Goal: Task Accomplishment & Management: Manage account settings

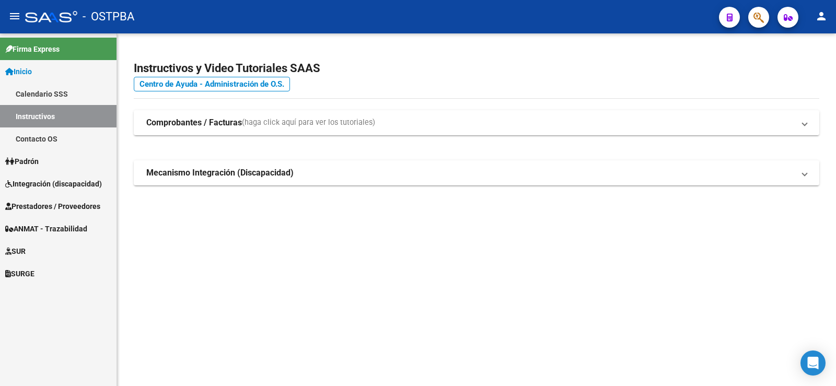
click at [24, 250] on span "SUR" at bounding box center [15, 251] width 20 height 11
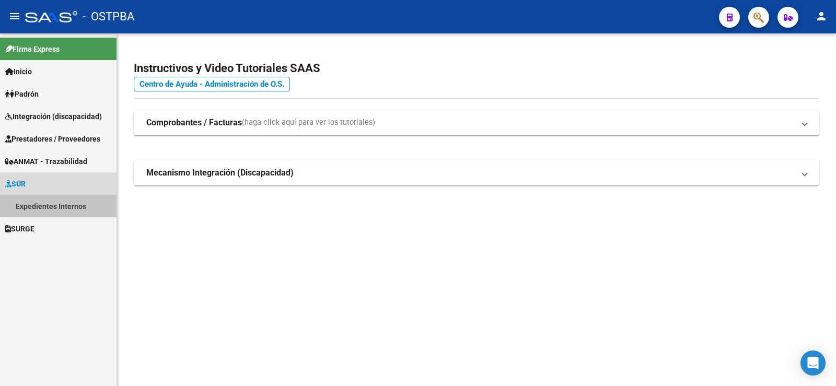
click at [50, 202] on link "Expedientes Internos" at bounding box center [58, 206] width 117 height 22
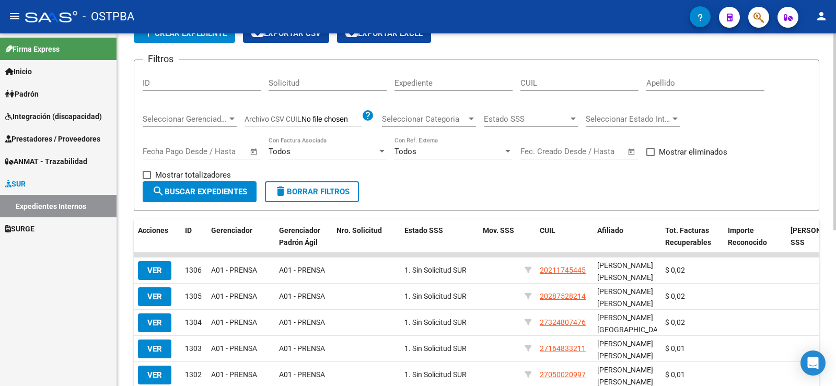
scroll to position [280, 0]
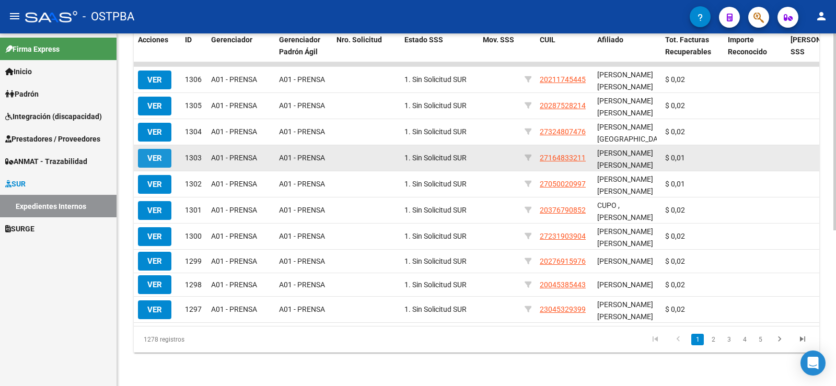
click at [150, 154] on span "VER" at bounding box center [154, 158] width 15 height 9
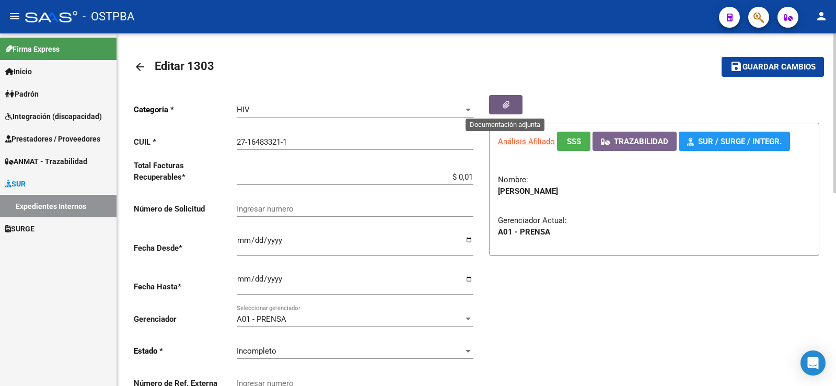
click at [508, 104] on icon "button" at bounding box center [506, 105] width 7 height 8
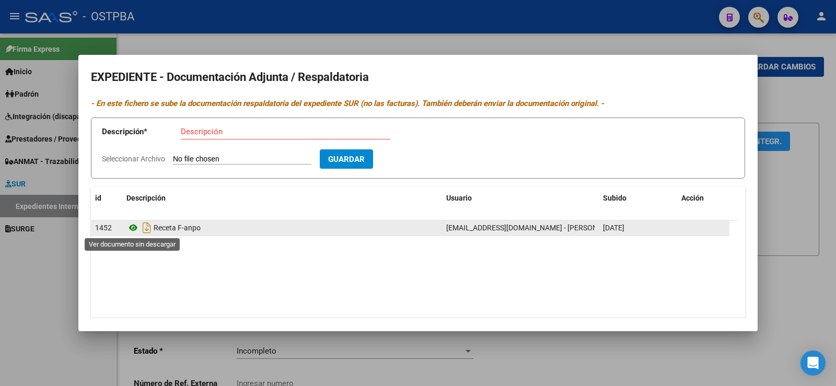
click at [133, 225] on icon at bounding box center [133, 228] width 14 height 13
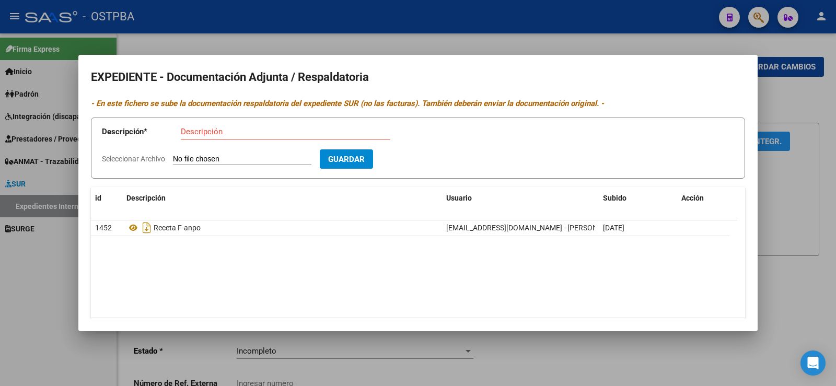
click at [24, 292] on div at bounding box center [418, 193] width 836 height 386
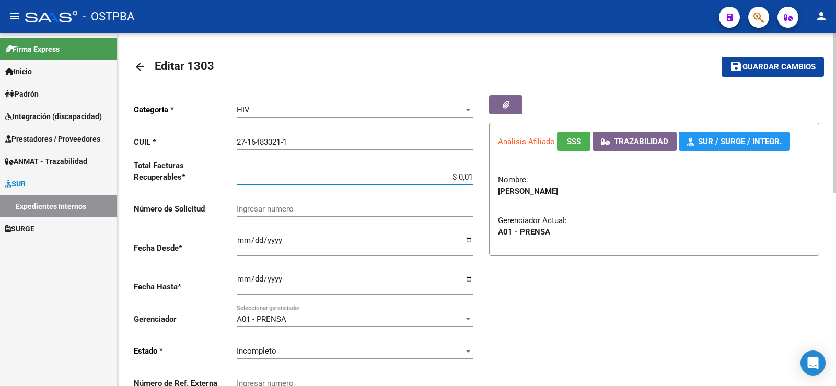
click at [474, 175] on div "Categoria * HIV Seleccionar categoria CUIL * 27-16483321-1 Ingresar CUIL Total …" at bounding box center [305, 248] width 343 height 306
type input "$ 0,02"
click at [746, 65] on span "Guardar cambios" at bounding box center [778, 67] width 73 height 9
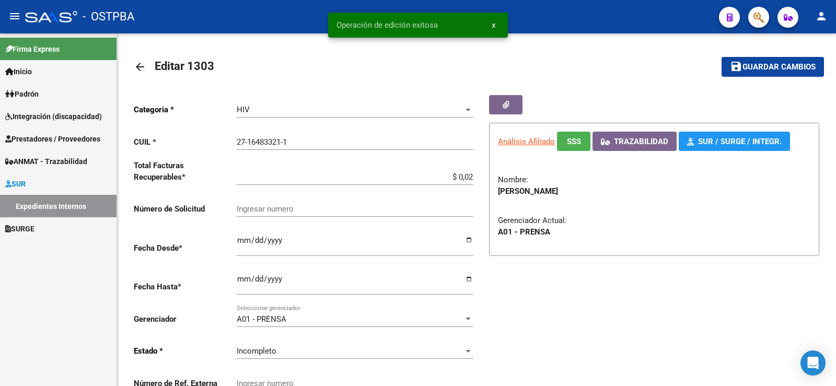
click at [40, 201] on link "Expedientes Internos" at bounding box center [58, 206] width 117 height 22
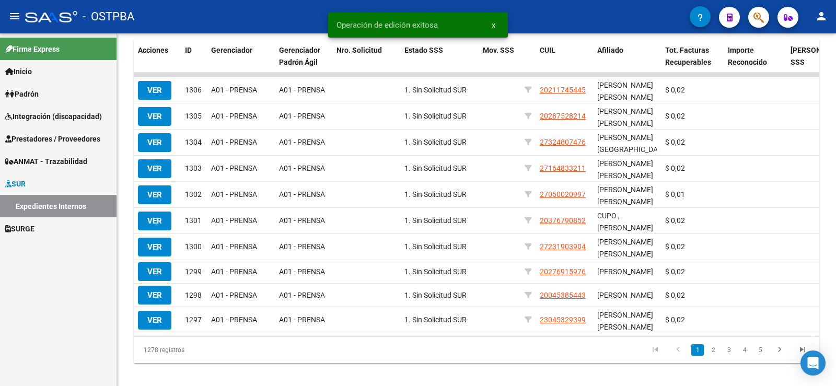
scroll to position [261, 0]
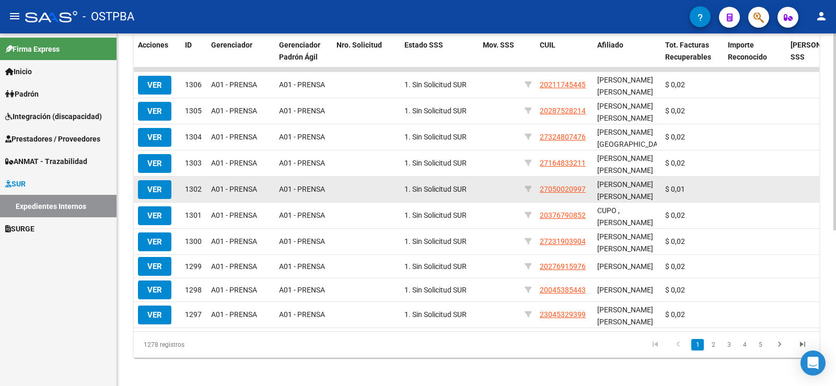
click at [155, 189] on span "VER" at bounding box center [154, 189] width 15 height 9
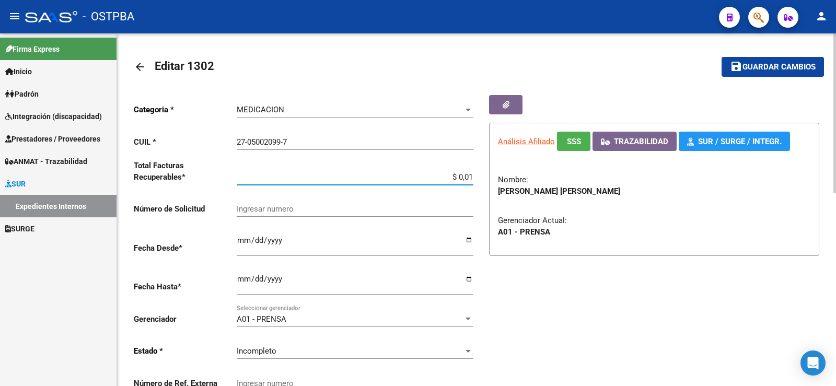
click at [471, 176] on input "$ 0,01" at bounding box center [355, 176] width 237 height 9
type input "$ 0,02"
click at [756, 68] on span "Guardar cambios" at bounding box center [778, 67] width 73 height 9
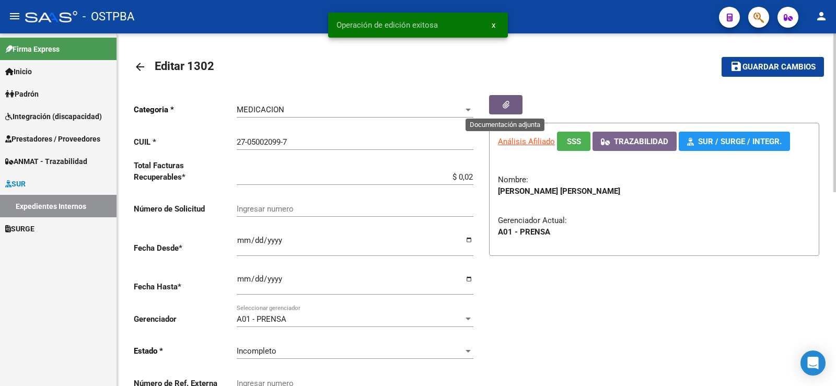
click at [505, 101] on icon "button" at bounding box center [506, 105] width 7 height 8
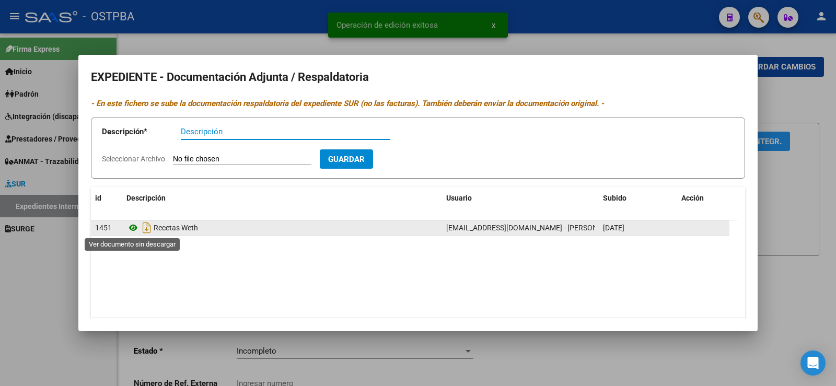
click at [134, 226] on icon at bounding box center [133, 228] width 14 height 13
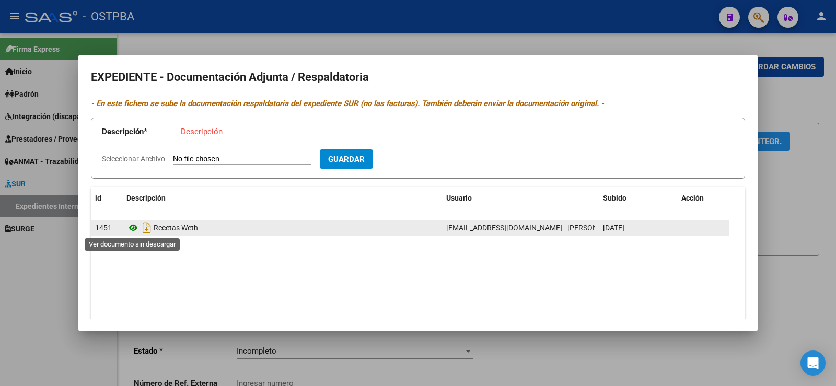
click at [133, 225] on icon at bounding box center [133, 228] width 14 height 13
